Goal: Navigation & Orientation: Find specific page/section

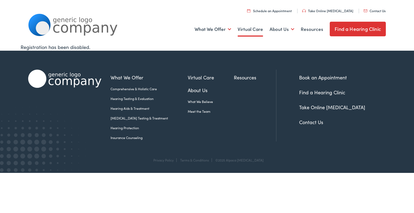
click at [257, 26] on link "Virtual Care" at bounding box center [250, 29] width 25 height 20
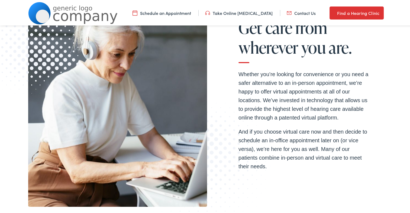
scroll to position [71, 0]
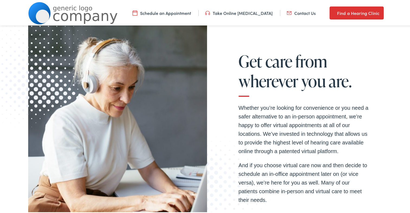
click at [256, 12] on link "Take Online [MEDICAL_DATA]" at bounding box center [238, 12] width 67 height 6
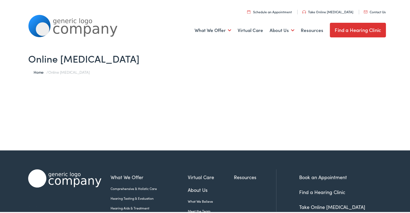
click at [338, 11] on link "Take Online [MEDICAL_DATA]" at bounding box center [327, 10] width 51 height 5
click at [339, 27] on link "Find a Hearing Clinic" at bounding box center [358, 29] width 56 height 15
